Goal: Task Accomplishment & Management: Manage account settings

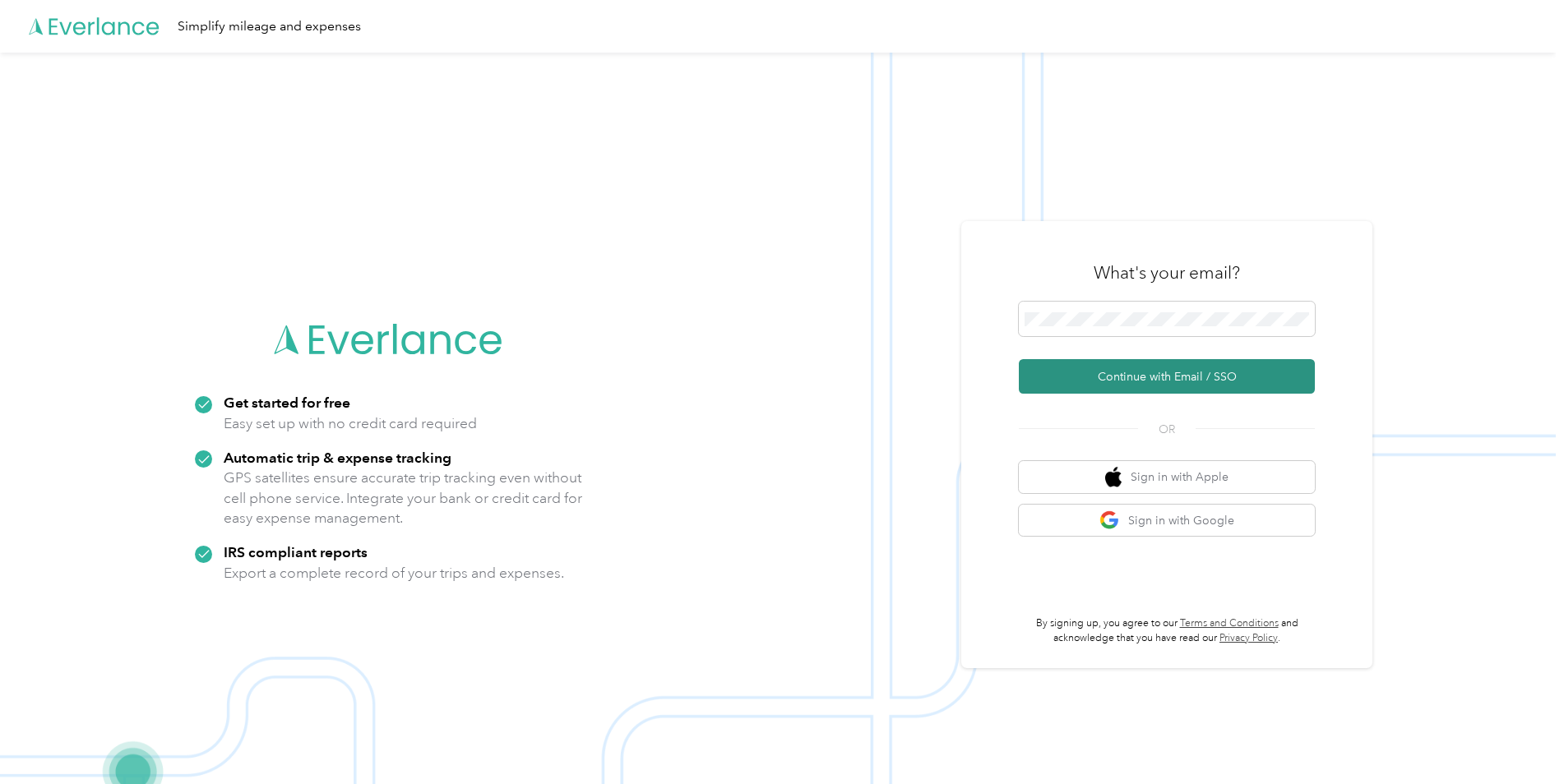
click at [1102, 372] on button "Continue with Email / SSO" at bounding box center [1167, 376] width 296 height 35
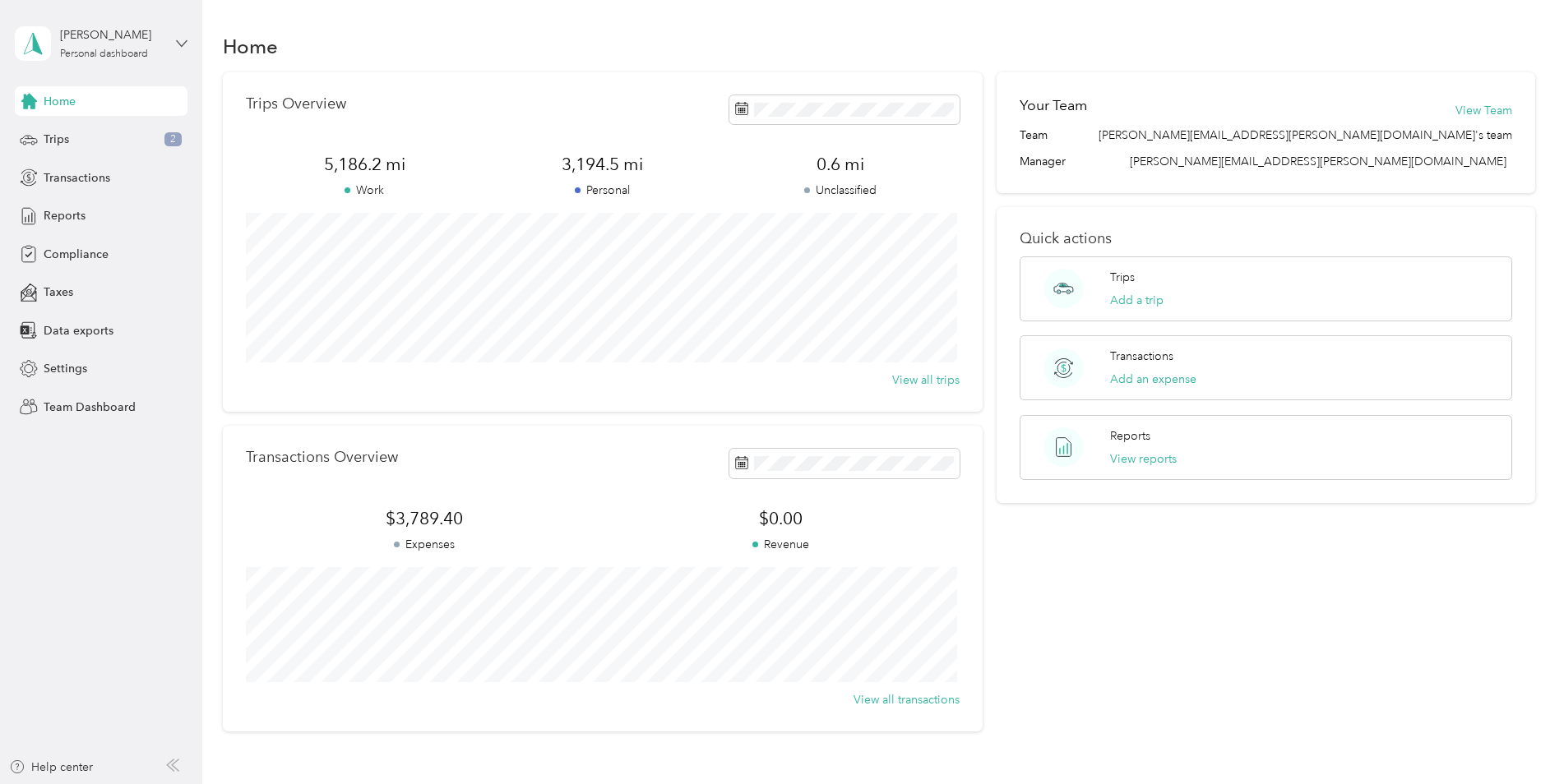
click at [180, 45] on icon at bounding box center [182, 44] width 12 height 12
click at [112, 131] on div "Team dashboard" at bounding box center [74, 131] width 88 height 17
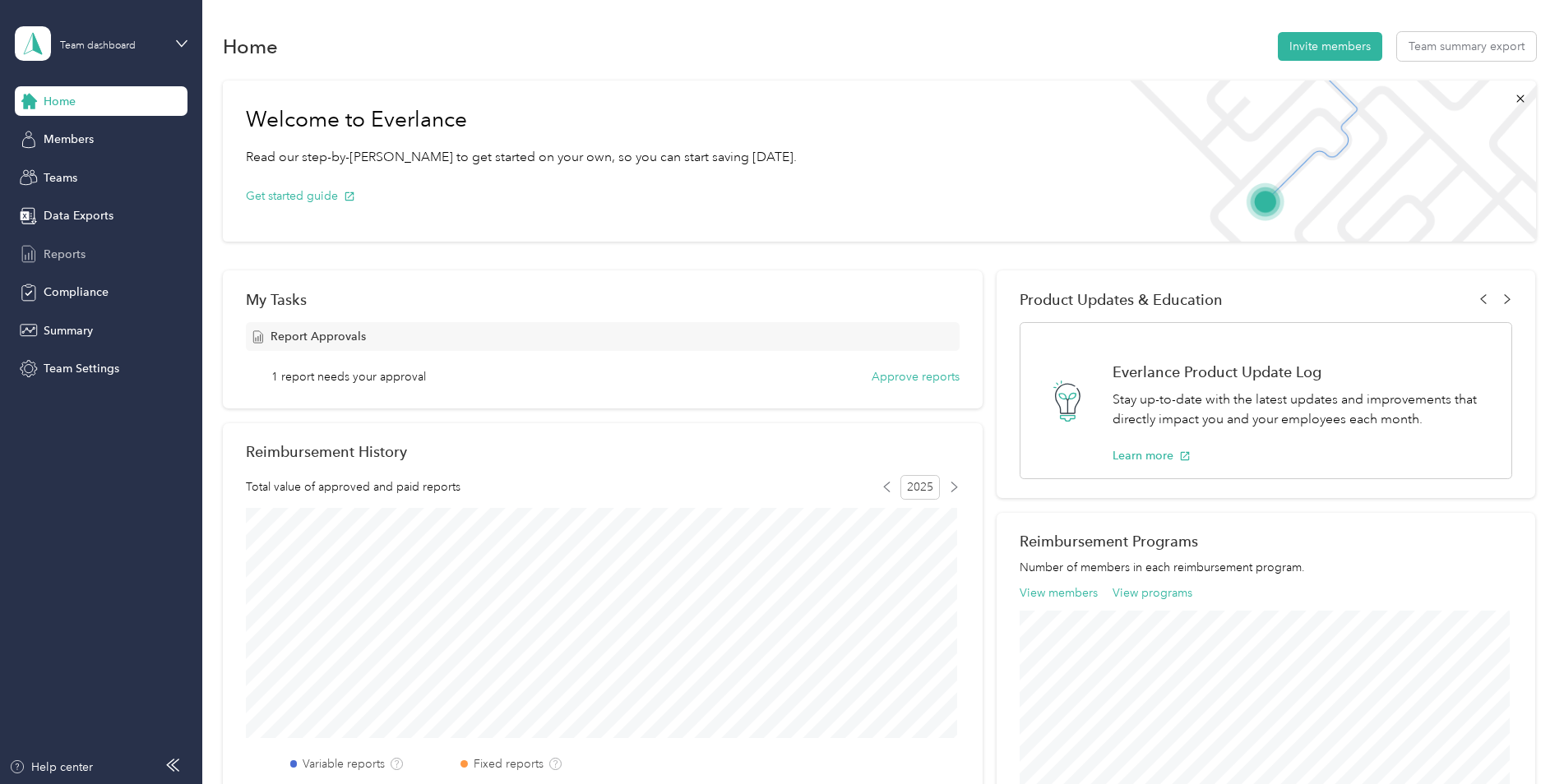
click at [72, 252] on span "Reports" at bounding box center [65, 254] width 42 height 17
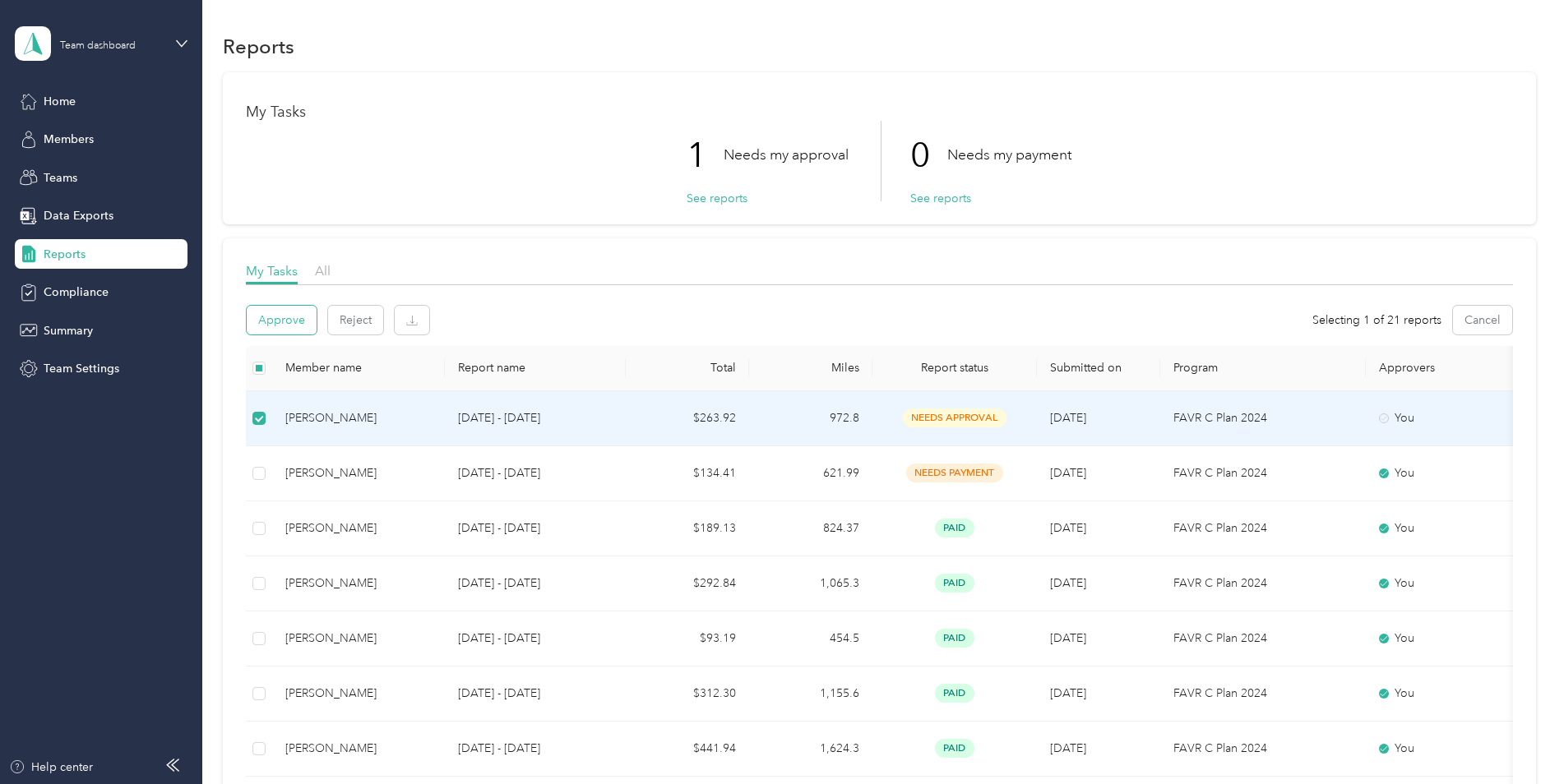
click at [283, 313] on button "Approve" at bounding box center [282, 320] width 70 height 29
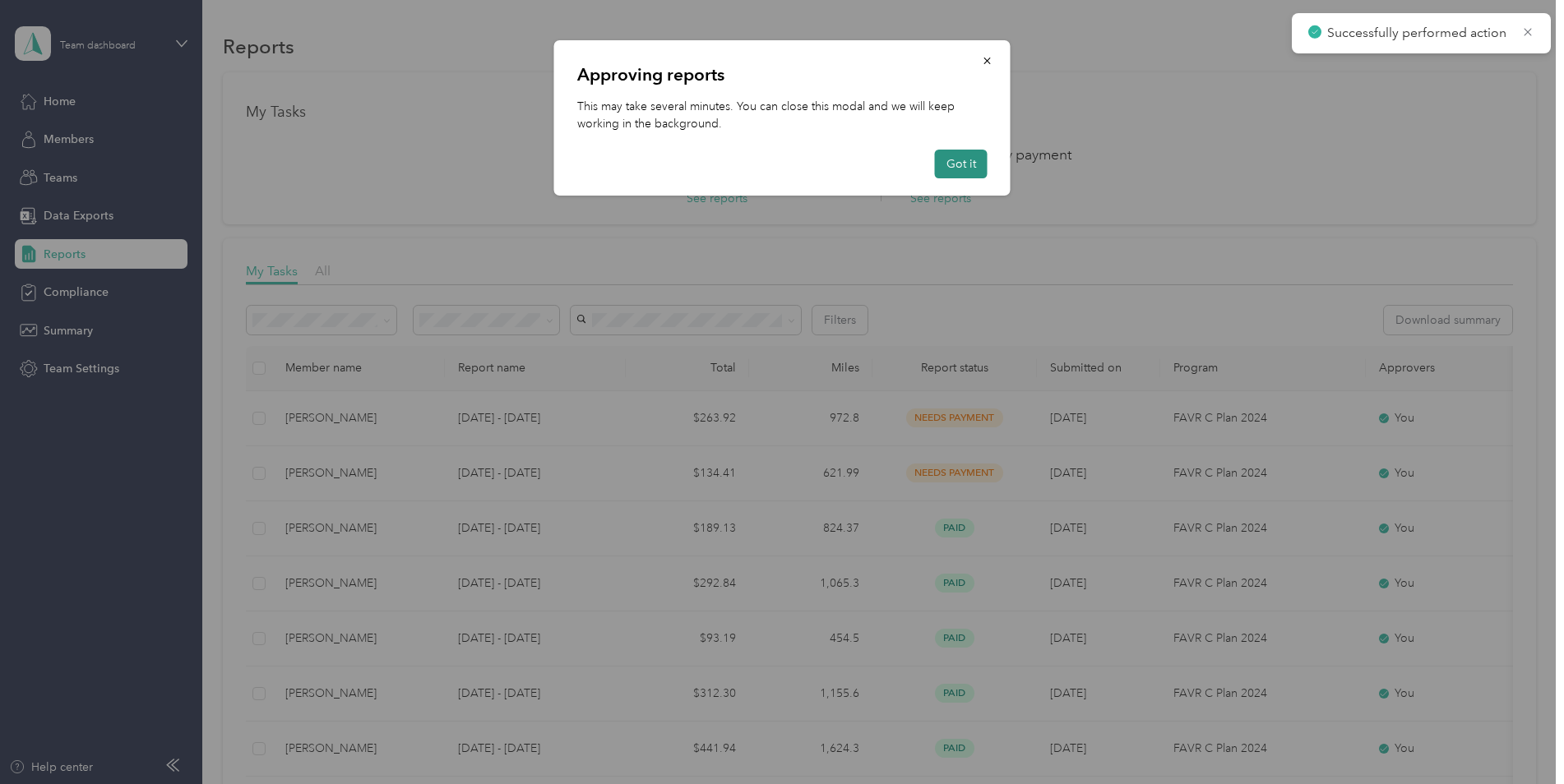
click at [960, 165] on button "Got it" at bounding box center [961, 164] width 53 height 29
